Goal: Communication & Community: Answer question/provide support

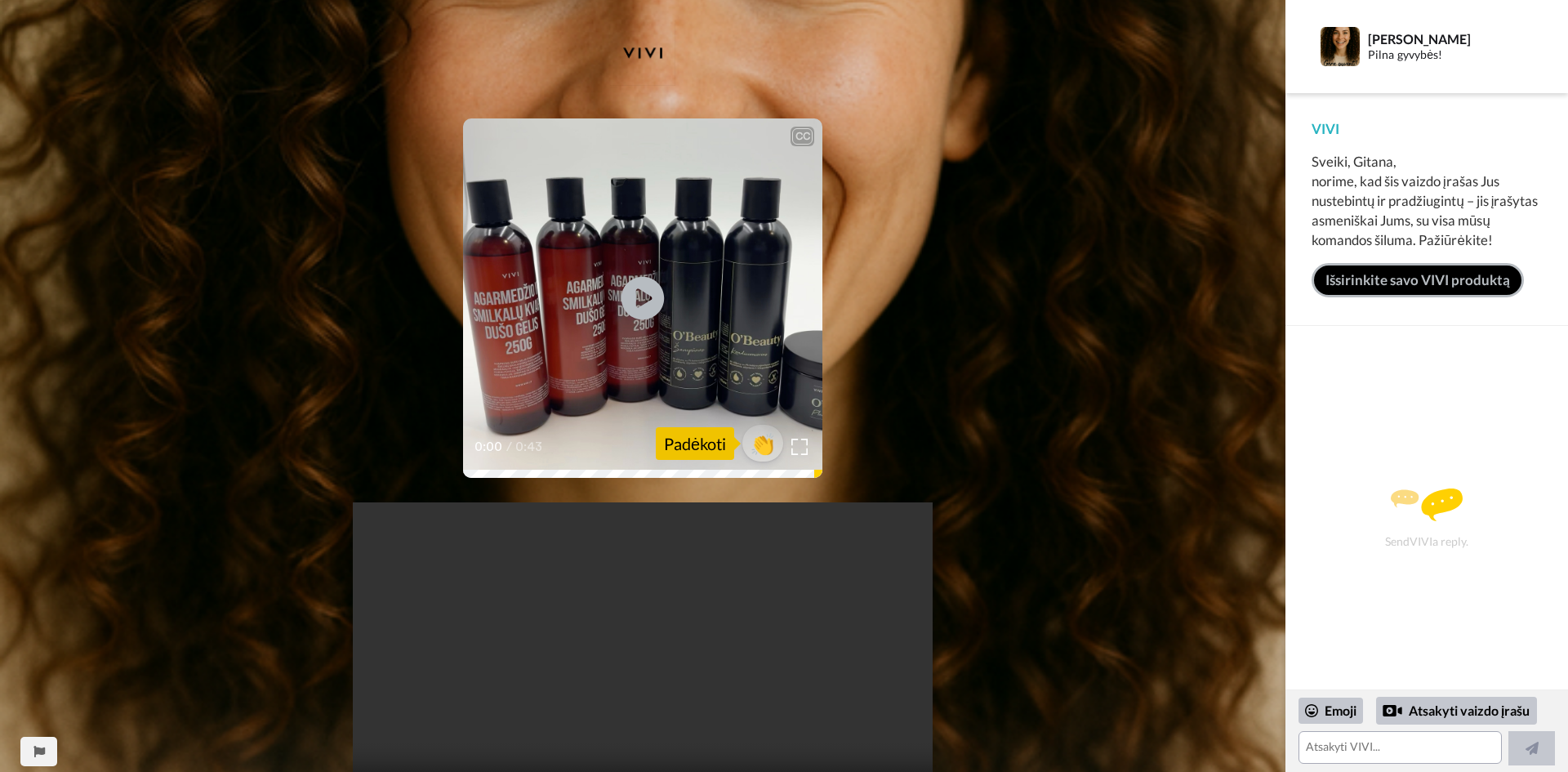
click at [641, 295] on icon "Play/Pause" at bounding box center [643, 298] width 44 height 77
click at [763, 442] on span "👏" at bounding box center [764, 443] width 52 height 33
click at [1381, 745] on textarea "👏" at bounding box center [1401, 747] width 204 height 33
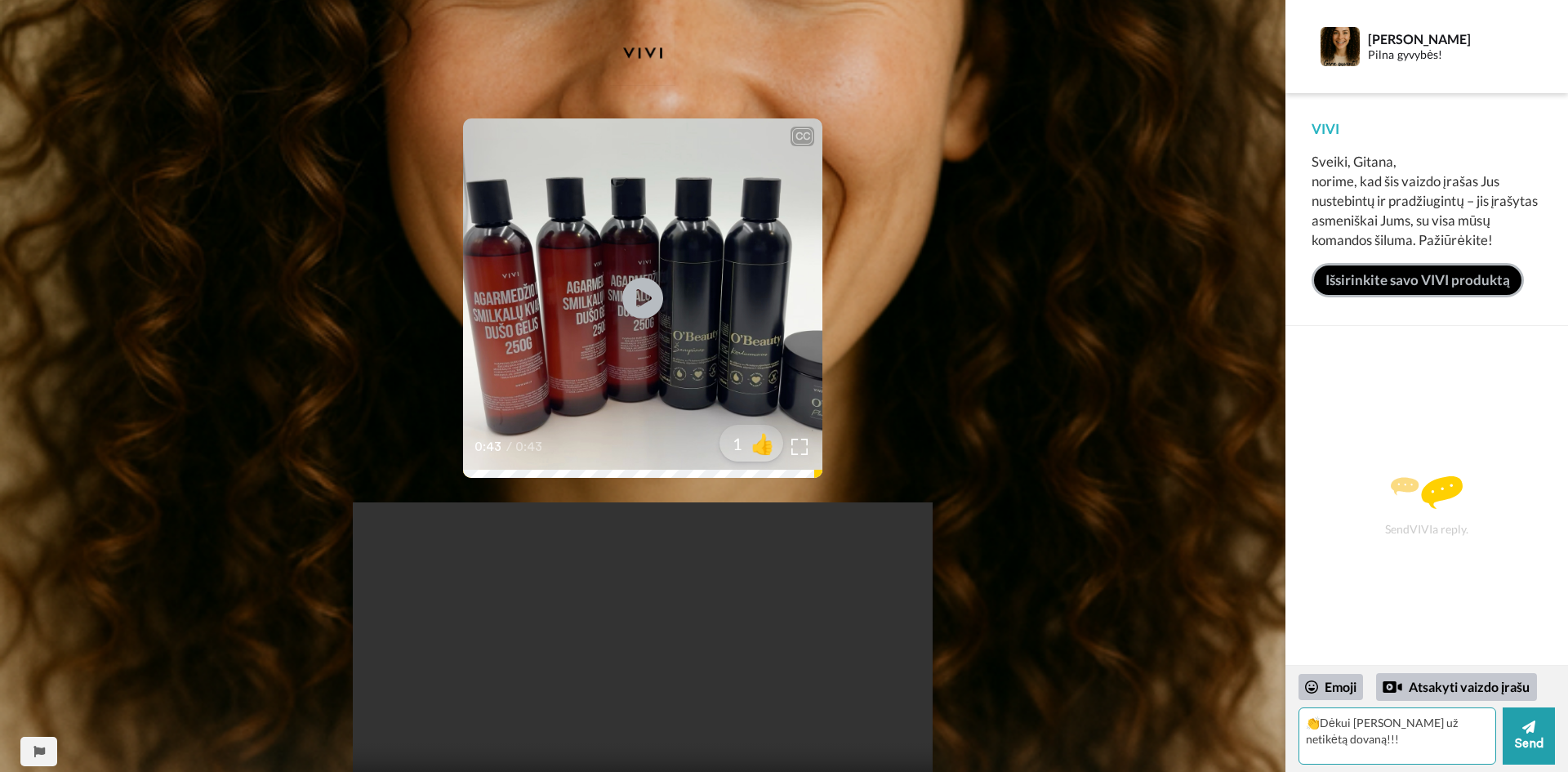
click at [1445, 726] on textarea "👏Dėkui Jums už netikėtą dovaną!!!" at bounding box center [1397, 736] width 197 height 57
click at [1443, 726] on textarea "👏Dėkui Jums už netikėtą dovaną!!!" at bounding box center [1397, 736] width 197 height 57
click at [1426, 733] on textarea "👏Dėkui Jums už netikėtą ir malonią dovaną!!!" at bounding box center [1397, 736] width 197 height 57
type textarea "👏Dėkui Jums už netikėtą ir malonią dovaną!!!"
click at [1533, 733] on icon at bounding box center [1529, 727] width 13 height 13
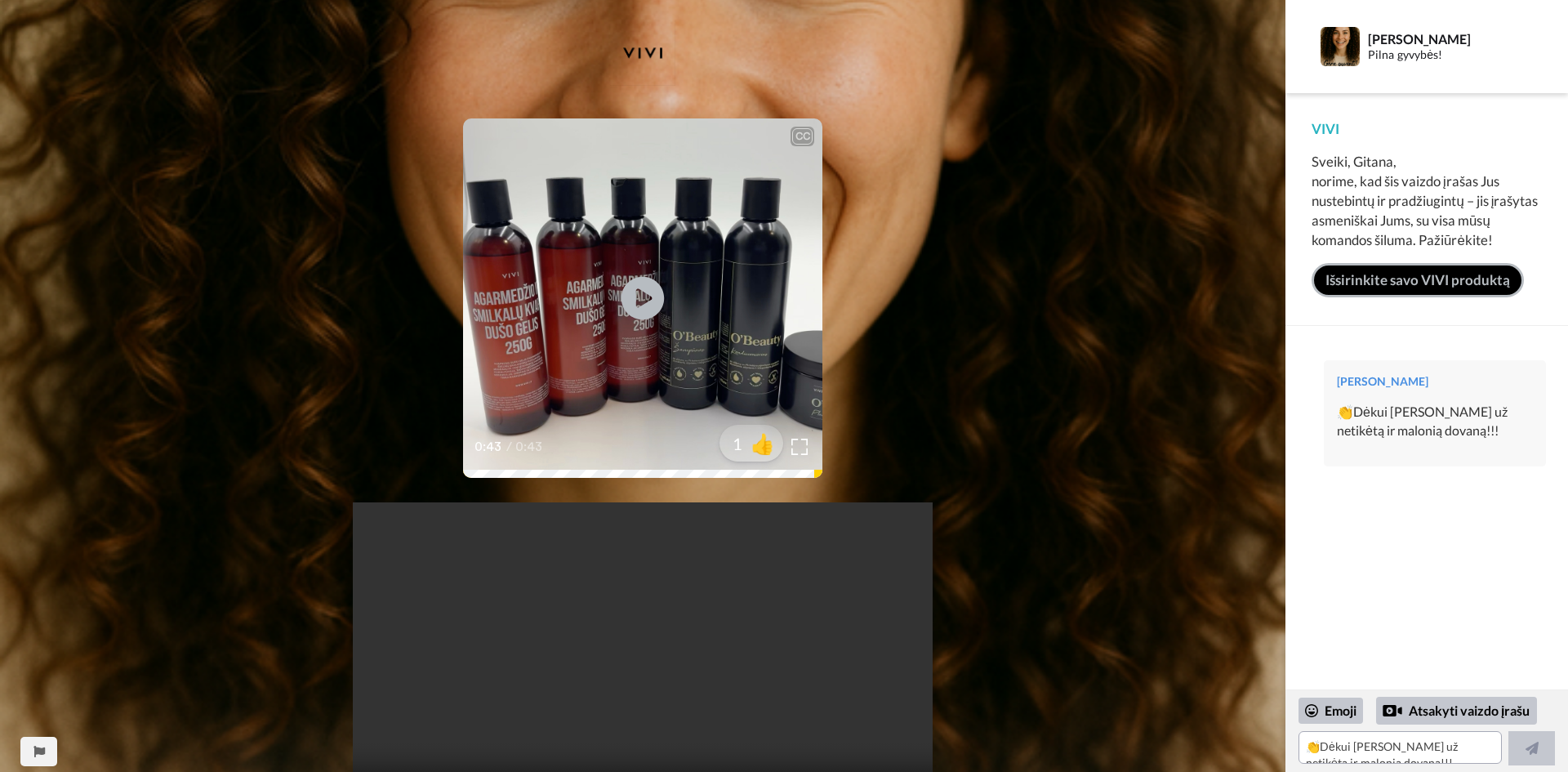
click at [638, 297] on icon "Play/Pause" at bounding box center [643, 298] width 44 height 77
